Goal: Information Seeking & Learning: Learn about a topic

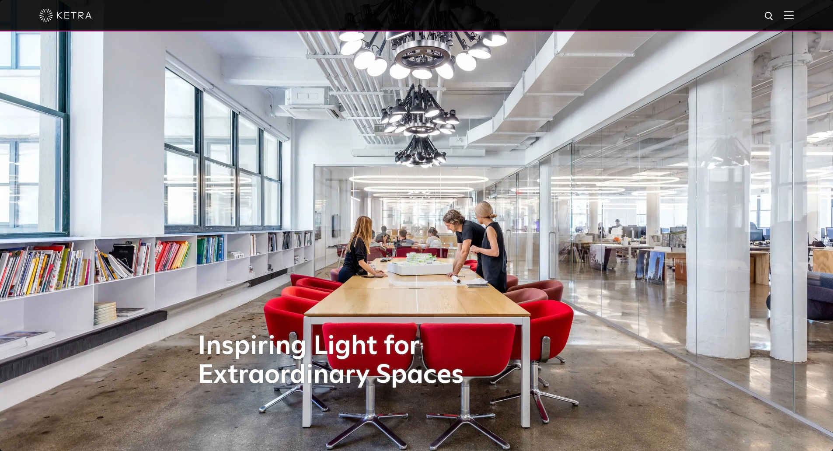
click at [794, 15] on img at bounding box center [789, 15] width 10 height 8
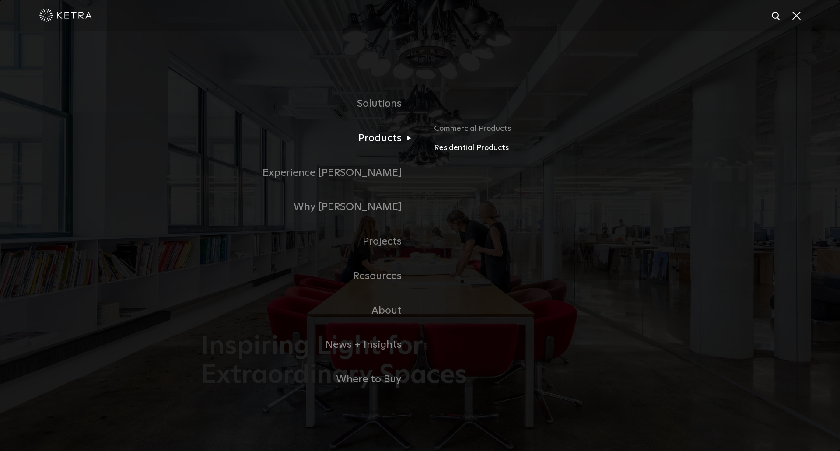
click at [446, 144] on link "Residential Products" at bounding box center [536, 148] width 205 height 13
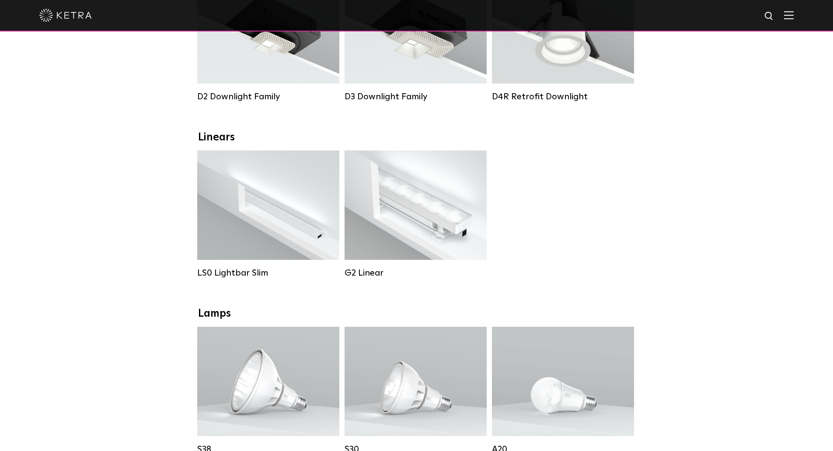
scroll to position [350, 0]
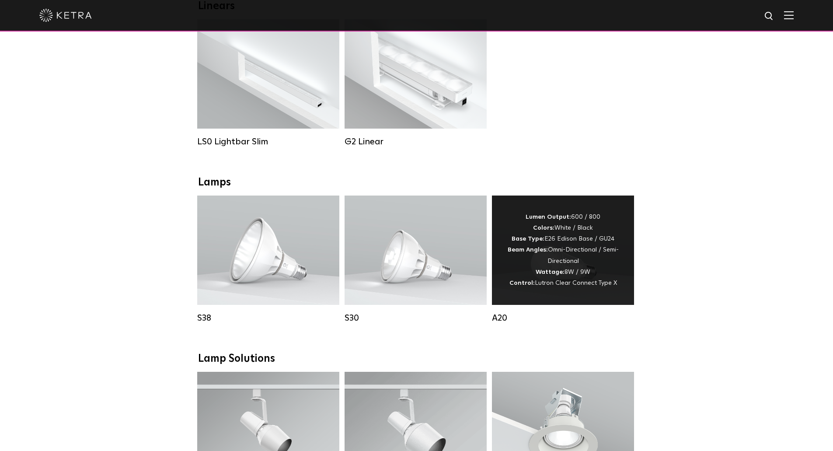
click at [599, 289] on div "Lumen Output: 600 / 800 Colors: White / Black Base Type: E26 Edison Base / GU24…" at bounding box center [563, 250] width 116 height 77
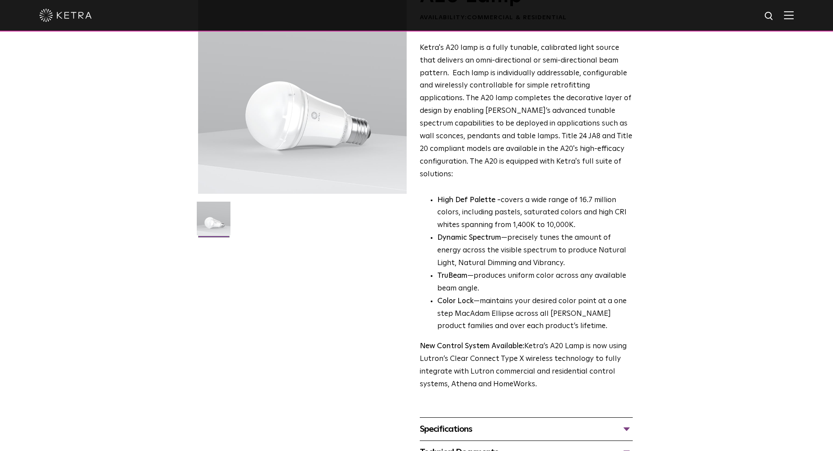
scroll to position [131, 0]
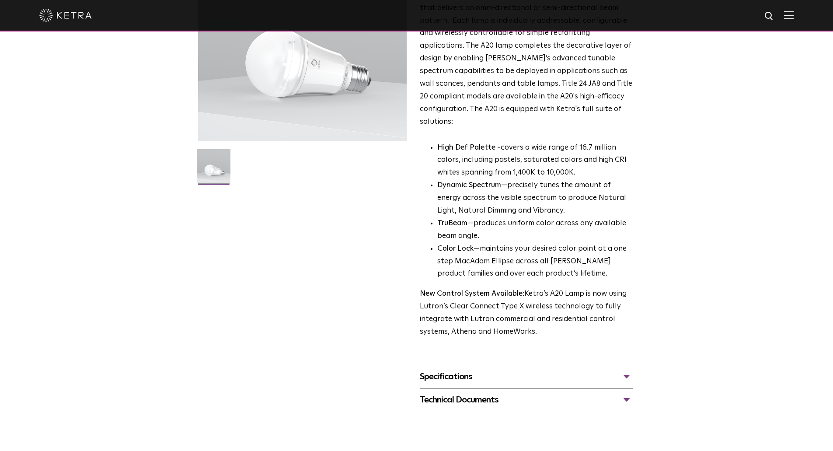
click at [629, 370] on div "Specifications" at bounding box center [526, 377] width 213 height 14
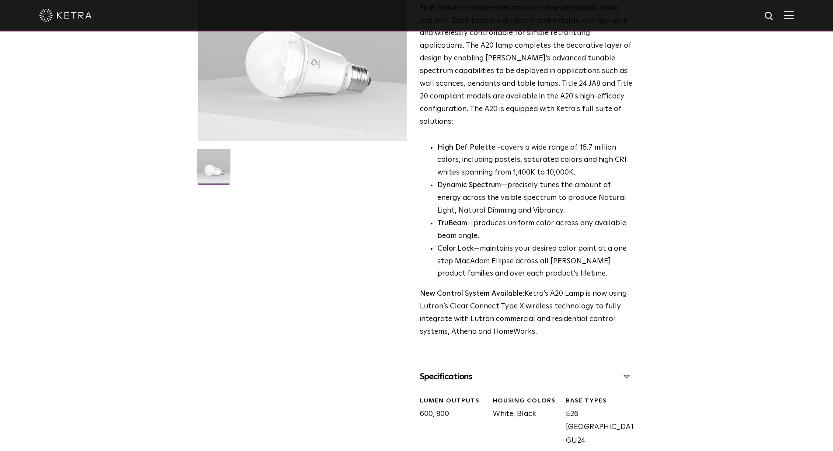
scroll to position [306, 0]
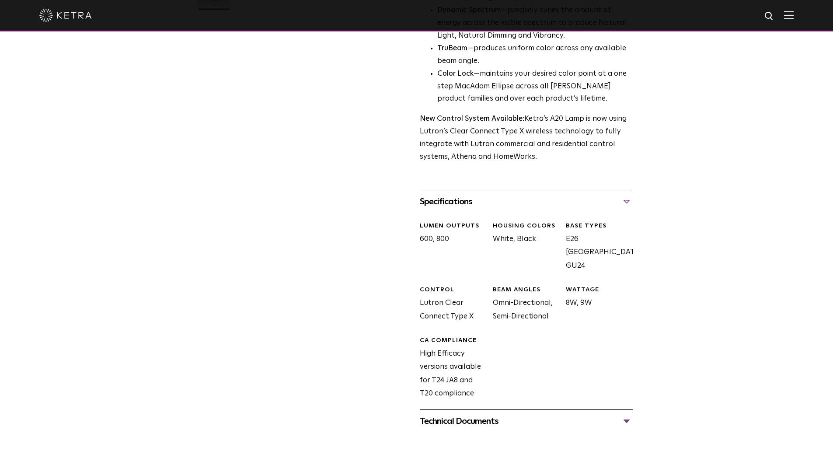
click at [626, 195] on div "Specifications" at bounding box center [526, 202] width 213 height 14
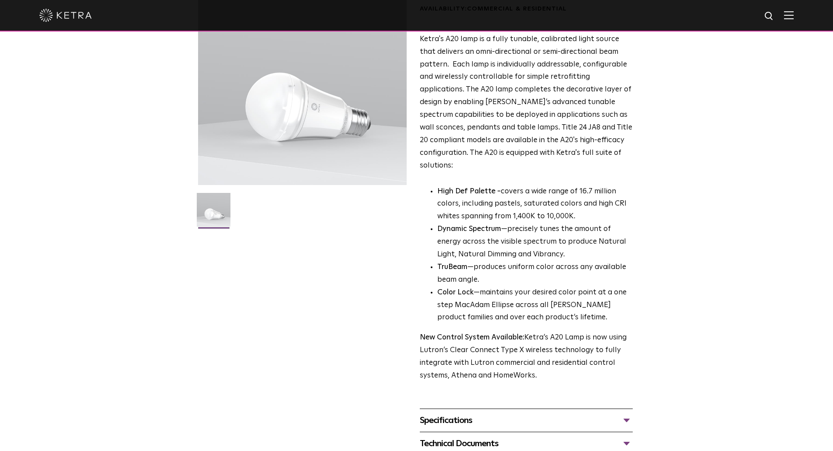
scroll to position [0, 0]
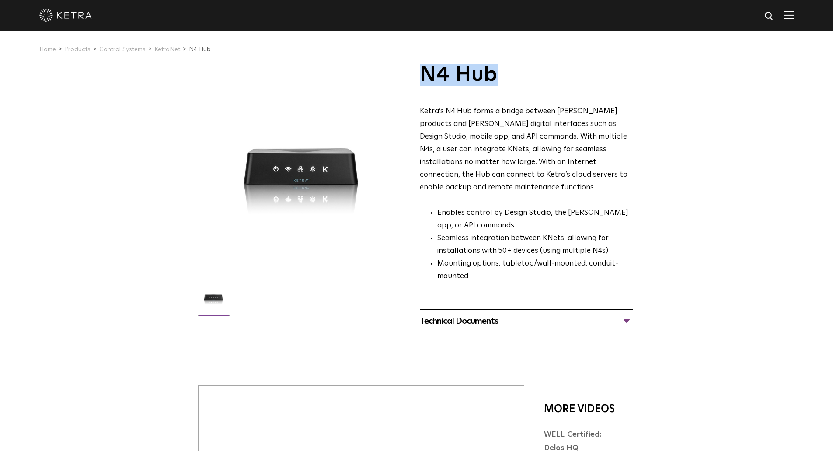
drag, startPoint x: 421, startPoint y: 82, endPoint x: 496, endPoint y: 84, distance: 74.4
click at [496, 84] on h1 "N4 Hub" at bounding box center [526, 75] width 213 height 22
click at [519, 180] on span "Ketra’s N4 Hub forms a bridge between [PERSON_NAME] products and [PERSON_NAME] …" at bounding box center [524, 149] width 208 height 83
